Goal: Information Seeking & Learning: Learn about a topic

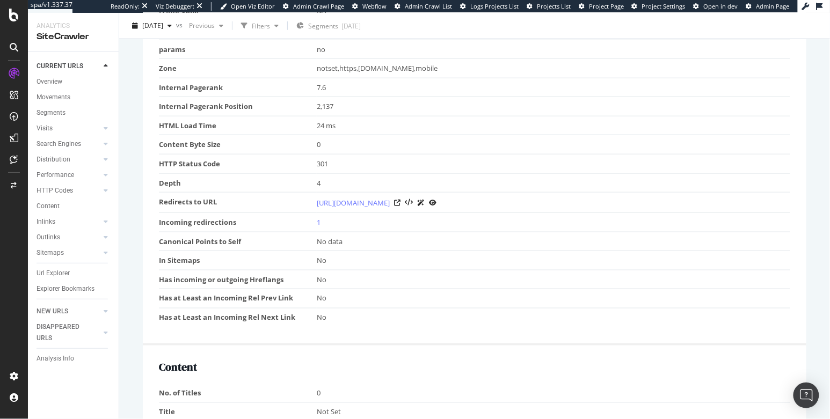
scroll to position [329, 0]
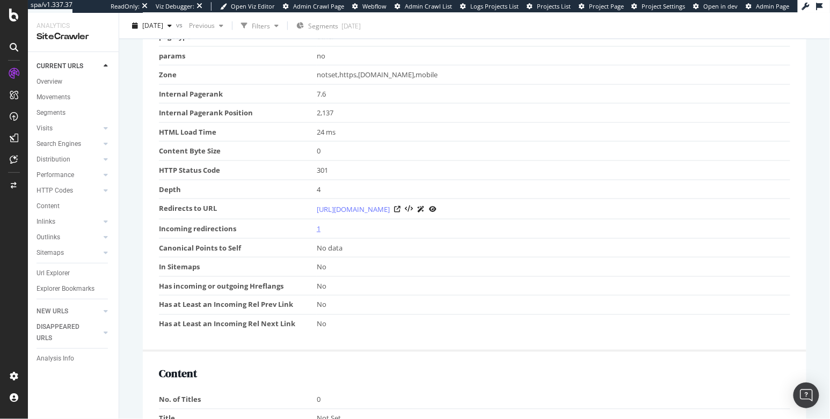
click at [317, 226] on link "1" at bounding box center [319, 229] width 4 height 10
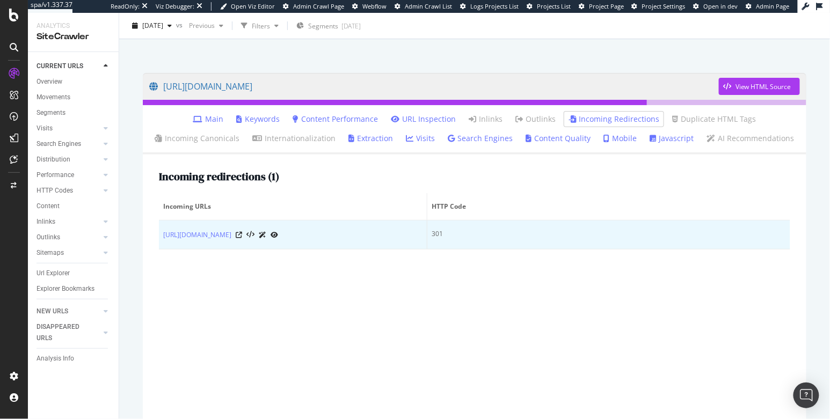
scroll to position [59, 0]
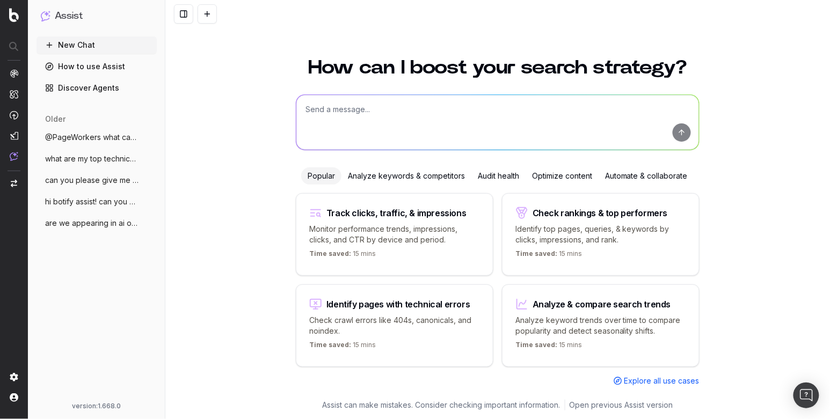
click at [365, 132] on textarea at bounding box center [497, 122] width 403 height 55
type textarea "what are some technical erros"
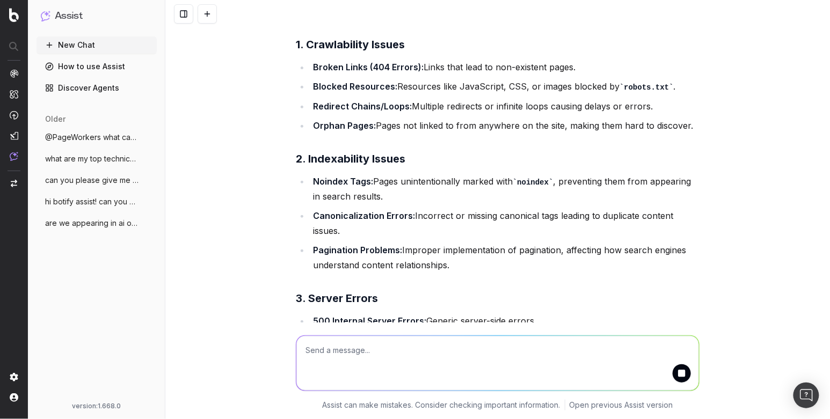
scroll to position [82, 0]
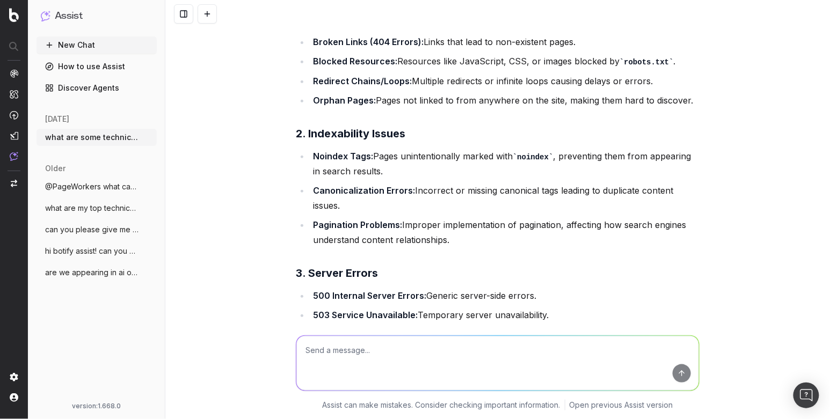
scroll to position [108, 0]
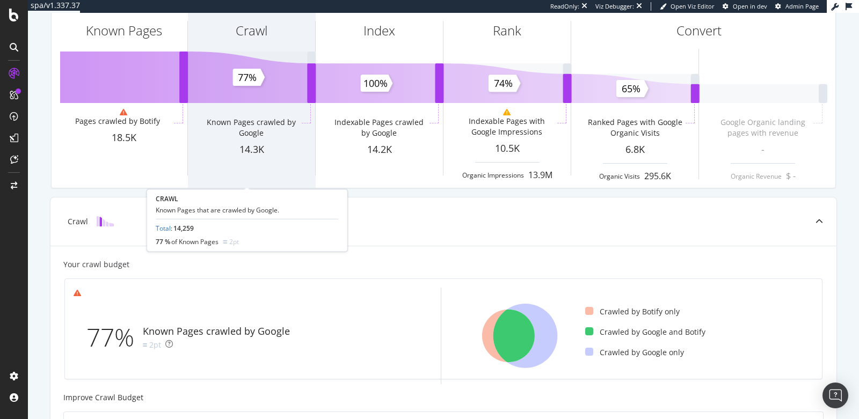
scroll to position [77, 0]
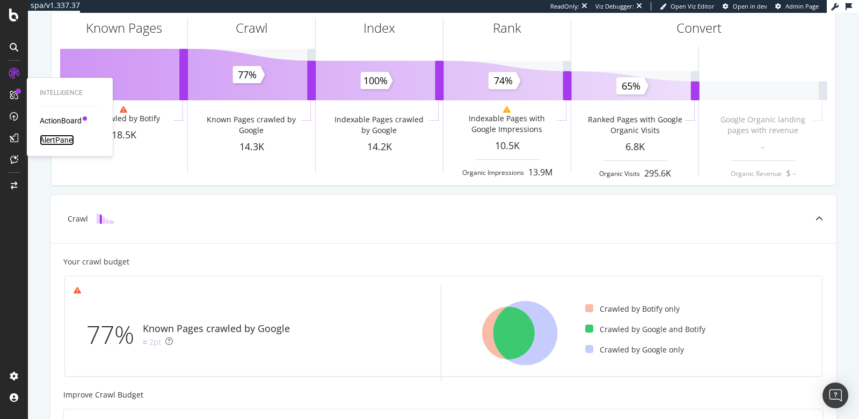
click at [53, 136] on div "AlertPanel" at bounding box center [57, 140] width 34 height 11
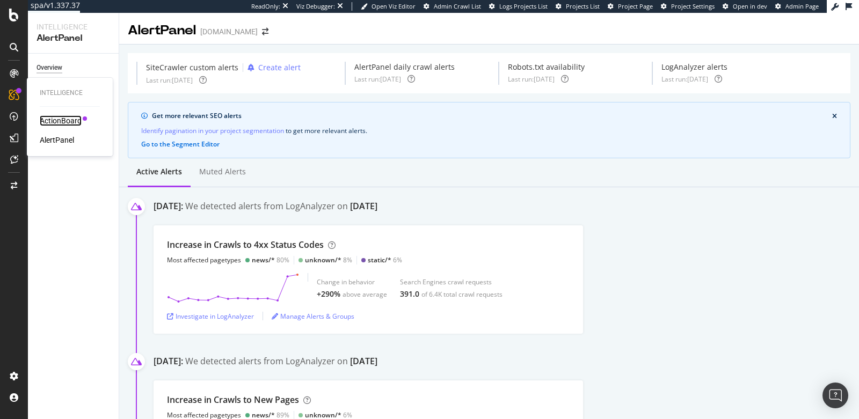
click at [64, 119] on div "ActionBoard" at bounding box center [61, 120] width 42 height 11
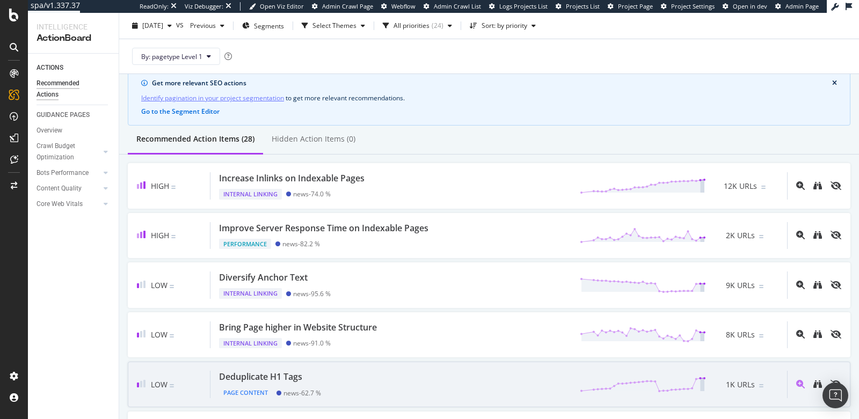
scroll to position [41, 0]
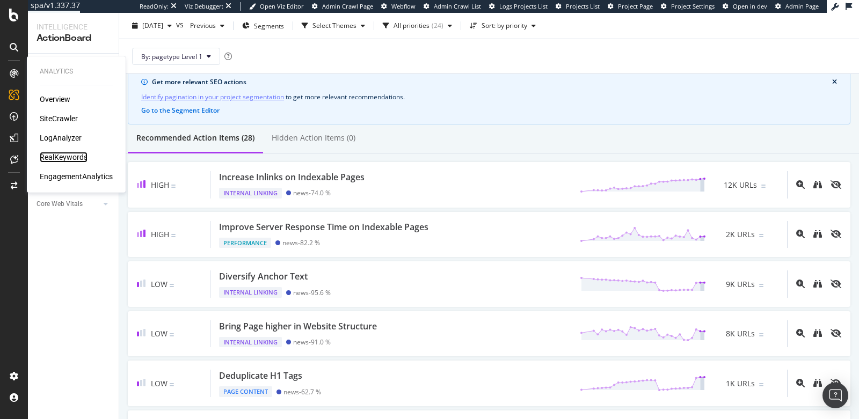
click at [56, 158] on div "RealKeywords" at bounding box center [64, 157] width 48 height 11
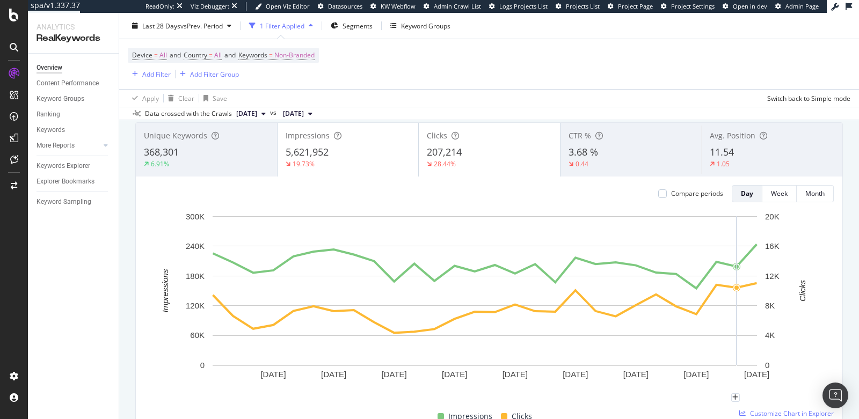
scroll to position [73, 0]
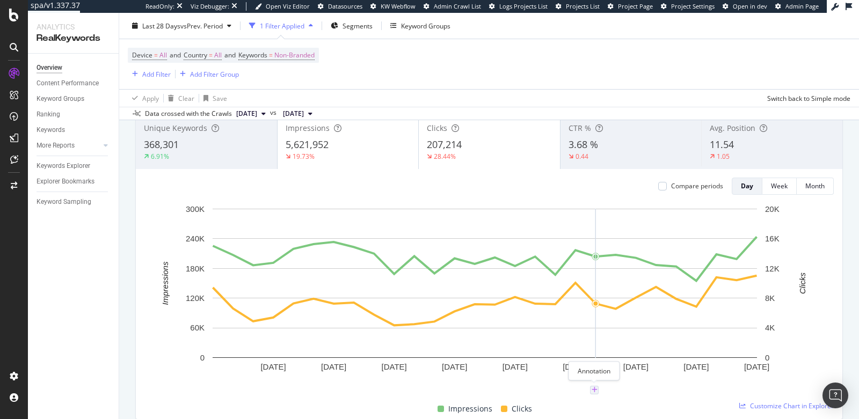
click at [595, 389] on icon "plus" at bounding box center [595, 390] width 6 height 6
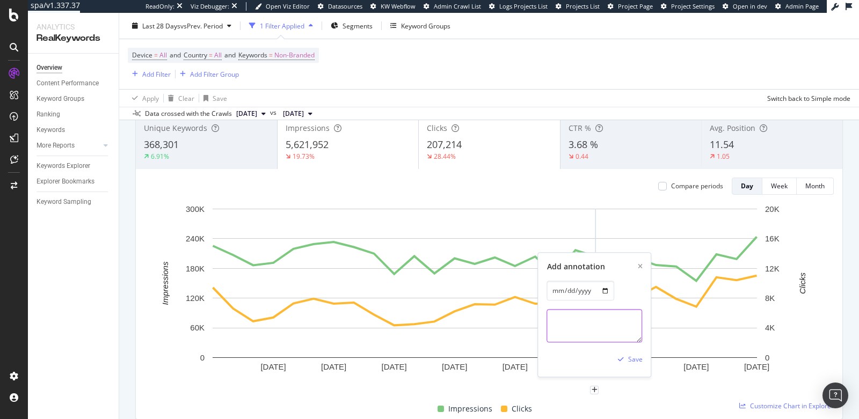
click at [591, 328] on textarea at bounding box center [595, 325] width 96 height 33
type textarea "Google tests removal of ?sum=100"
click at [629, 355] on div "Save" at bounding box center [635, 359] width 14 height 9
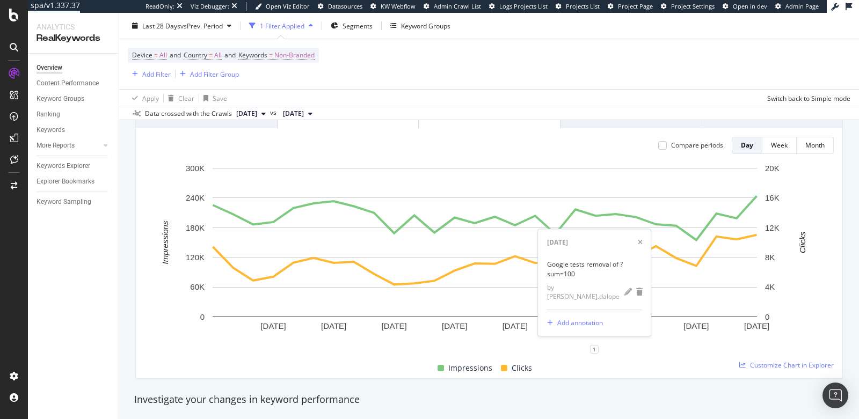
scroll to position [109, 0]
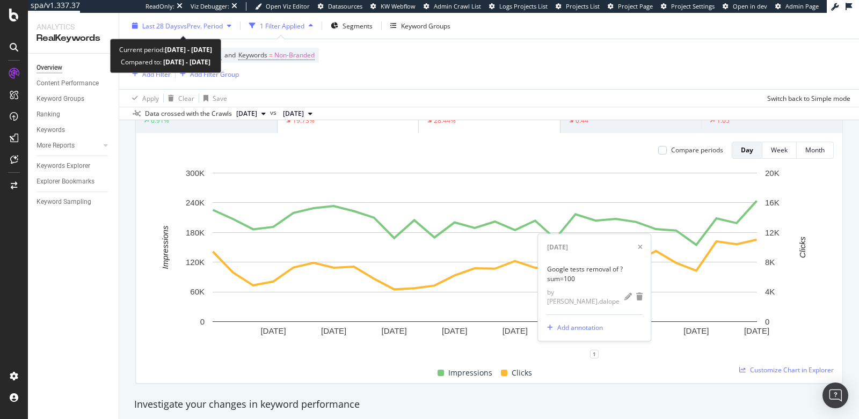
click at [164, 30] on div "Last 28 Days vs Prev. Period" at bounding box center [182, 25] width 81 height 9
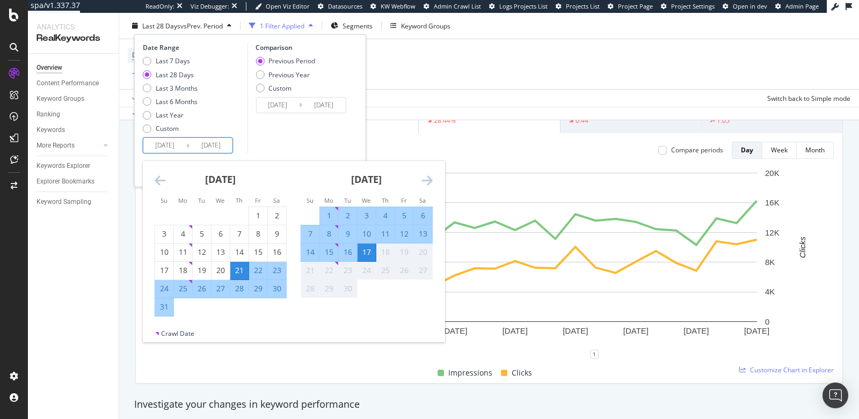
click at [156, 142] on input "[DATE]" at bounding box center [164, 145] width 43 height 15
click at [350, 234] on div "9" at bounding box center [348, 234] width 18 height 11
type input "[DATE]"
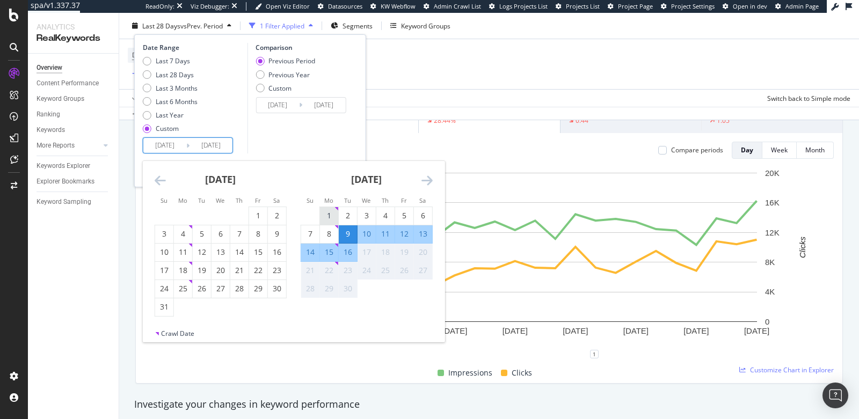
click at [323, 208] on div "1" at bounding box center [329, 216] width 18 height 18
type input "[DATE]"
click at [327, 218] on div "1" at bounding box center [329, 215] width 18 height 11
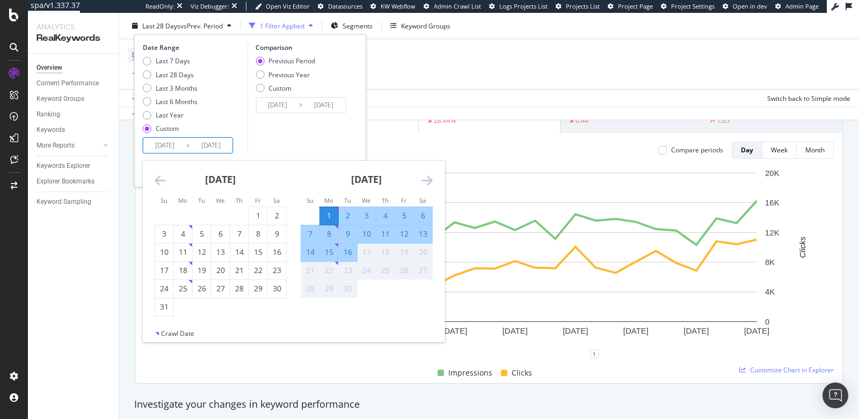
type input "[DATE]"
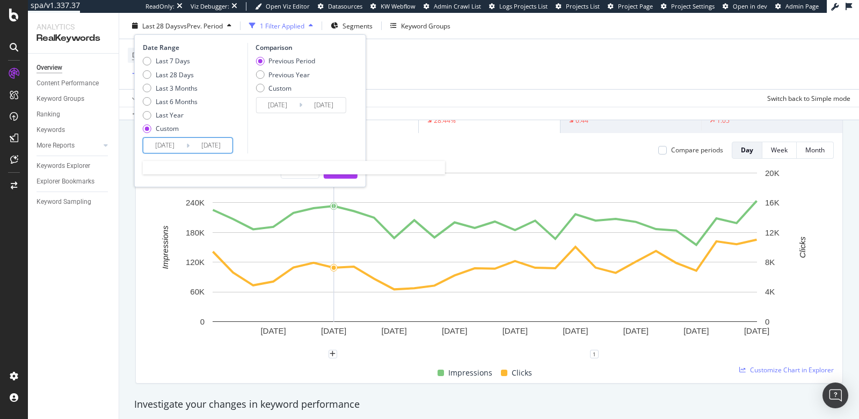
click at [159, 146] on input "[DATE]" at bounding box center [164, 145] width 43 height 15
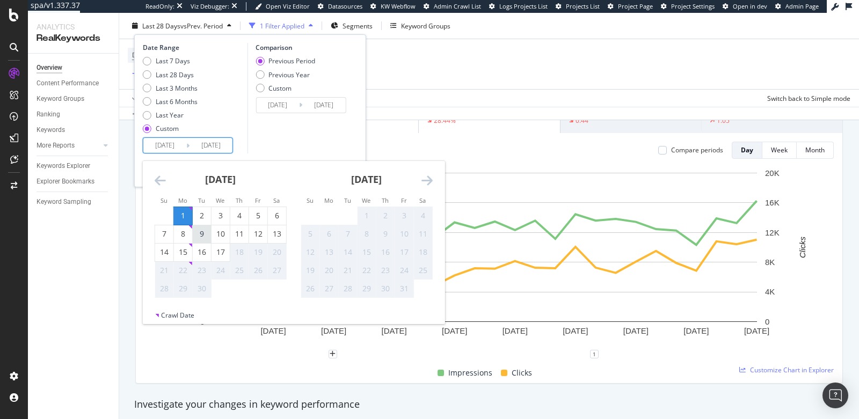
click at [202, 232] on div "9" at bounding box center [202, 234] width 18 height 11
type input "[DATE]"
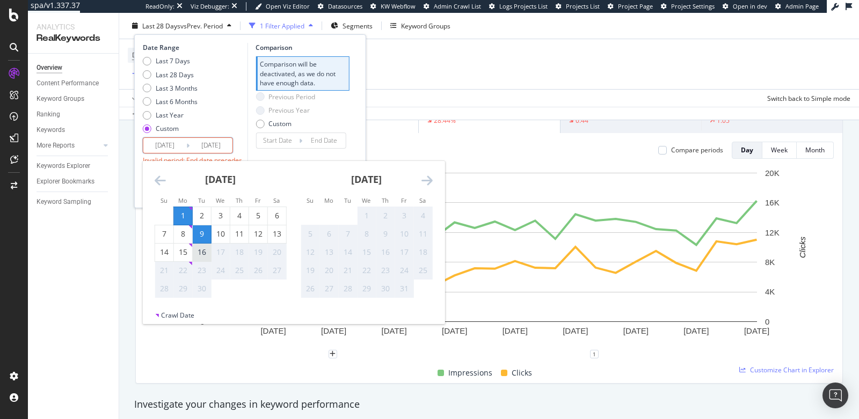
click at [204, 252] on div "16" at bounding box center [202, 252] width 18 height 11
type input "[DATE]"
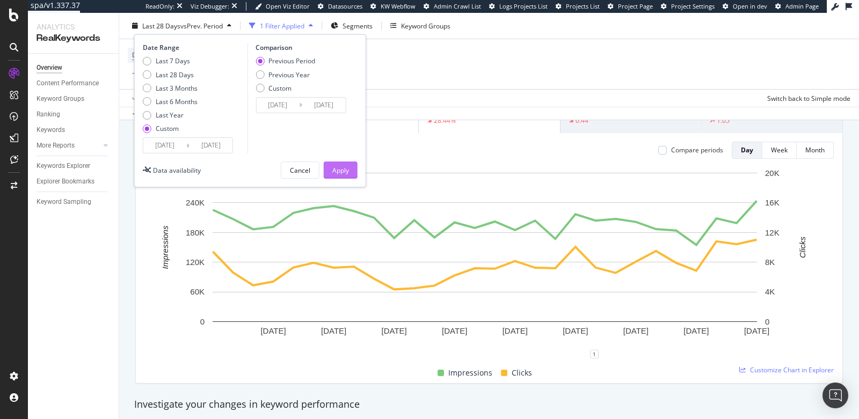
click at [336, 168] on div "Apply" at bounding box center [340, 169] width 17 height 9
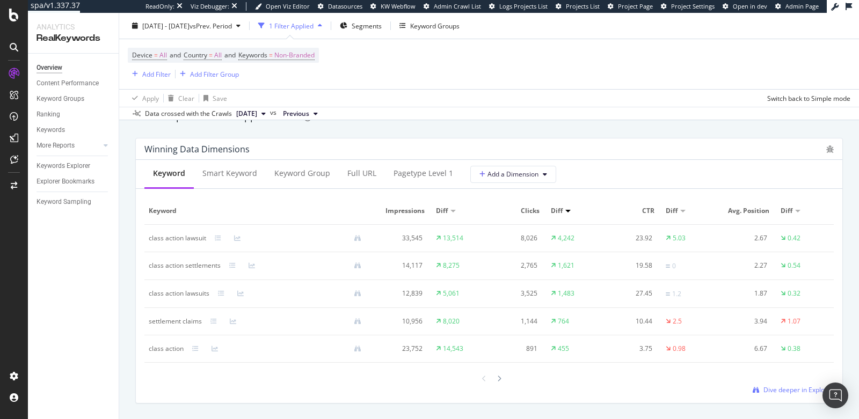
scroll to position [956, 0]
click at [235, 175] on div "Smart Keyword" at bounding box center [229, 170] width 55 height 11
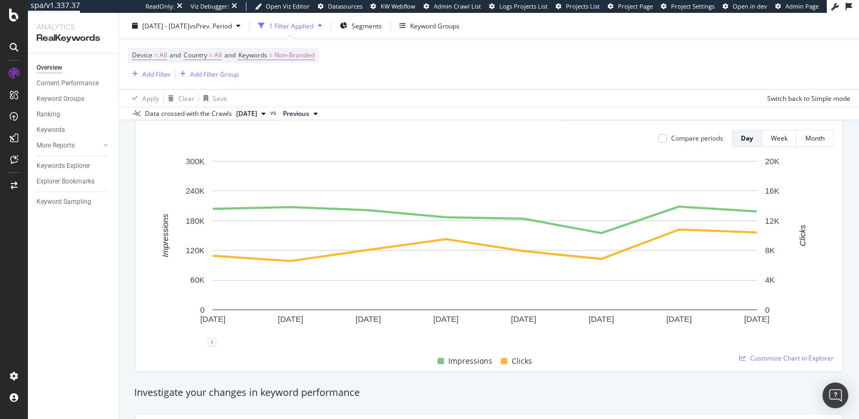
scroll to position [0, 0]
